Goal: Information Seeking & Learning: Learn about a topic

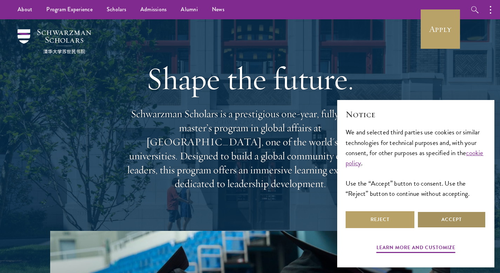
click at [436, 226] on button "Accept" at bounding box center [451, 219] width 69 height 17
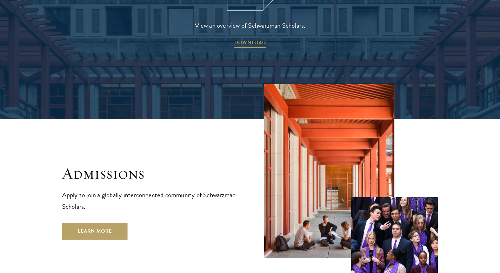
scroll to position [1110, 0]
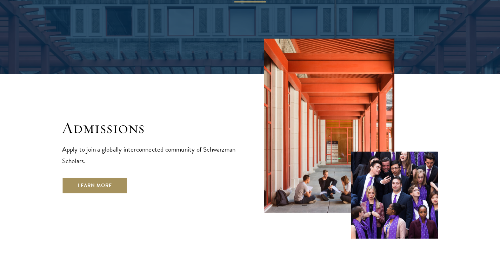
click at [113, 177] on link "Learn More" at bounding box center [95, 185] width 66 height 17
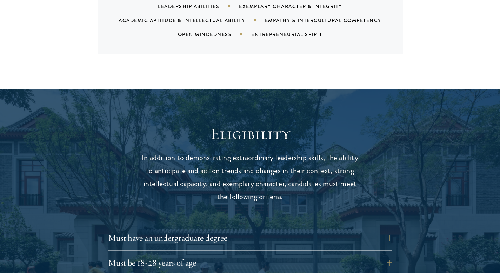
scroll to position [942, 0]
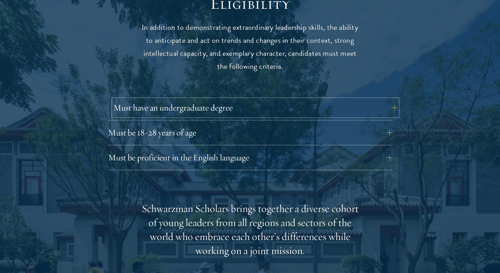
click at [211, 99] on button "Must have an undergraduate degree" at bounding box center [255, 107] width 284 height 17
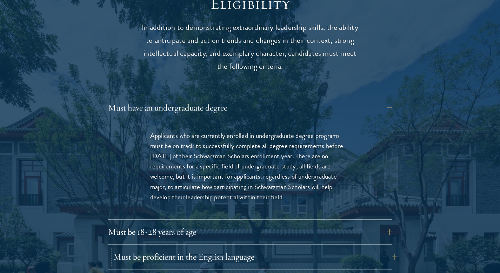
click at [223, 249] on button "Must be proficient in the English language" at bounding box center [255, 257] width 284 height 17
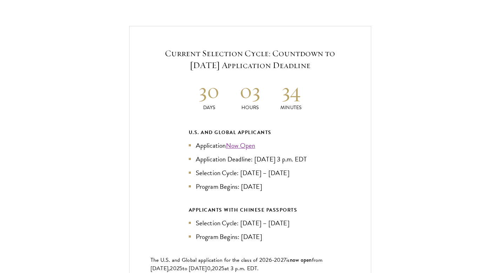
scroll to position [1684, 0]
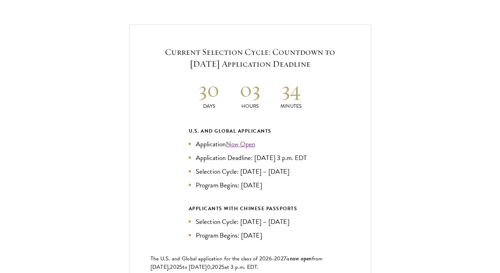
click at [243, 139] on link "Now Open" at bounding box center [240, 144] width 29 height 10
